Goal: Task Accomplishment & Management: Use online tool/utility

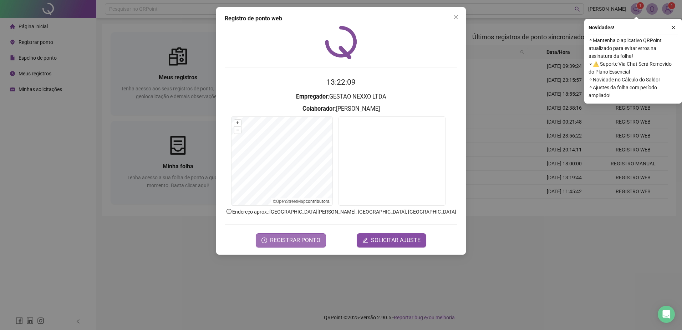
click at [279, 240] on span "REGISTRAR PONTO" at bounding box center [295, 240] width 50 height 9
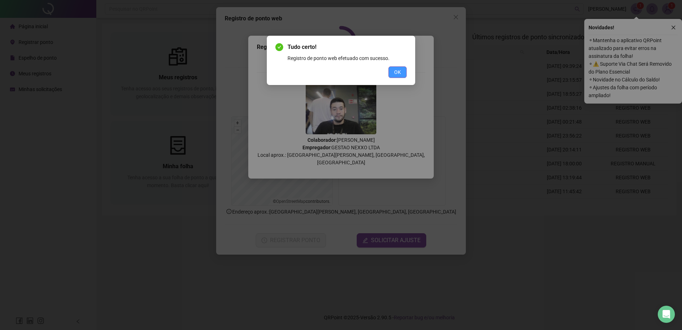
click at [396, 73] on span "OK" at bounding box center [397, 72] width 7 height 8
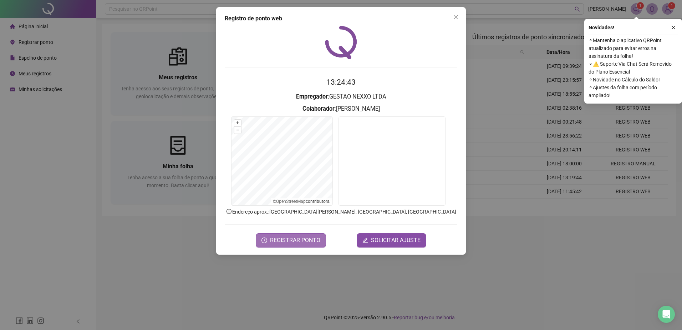
click at [306, 241] on span "REGISTRAR PONTO" at bounding box center [295, 240] width 50 height 9
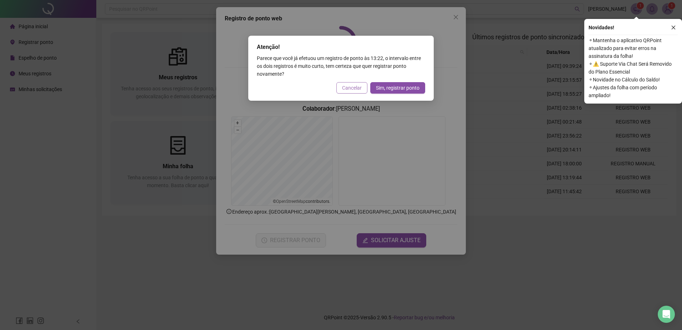
click at [353, 90] on span "Cancelar" at bounding box center [352, 88] width 20 height 8
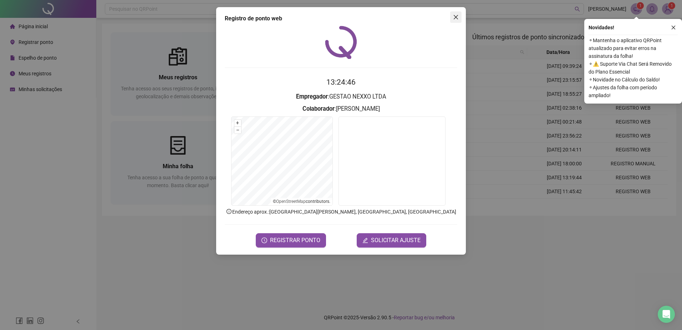
click at [460, 16] on span "Close" at bounding box center [455, 17] width 11 height 6
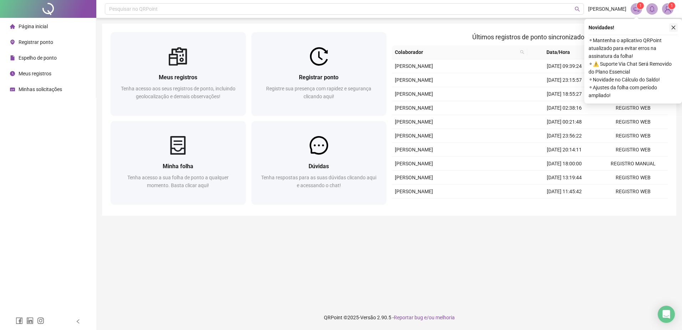
click at [673, 26] on icon "close" at bounding box center [674, 28] width 4 height 4
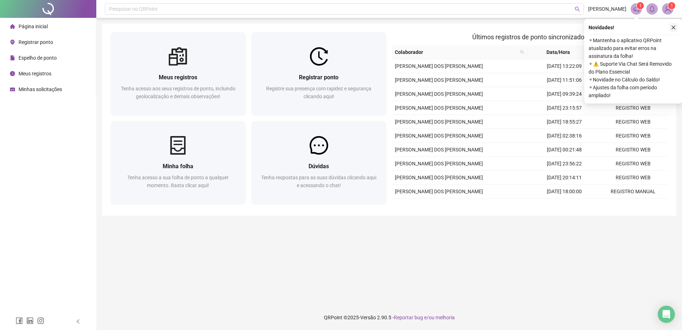
click at [673, 30] on icon "close" at bounding box center [673, 27] width 5 height 5
